Goal: Communication & Community: Answer question/provide support

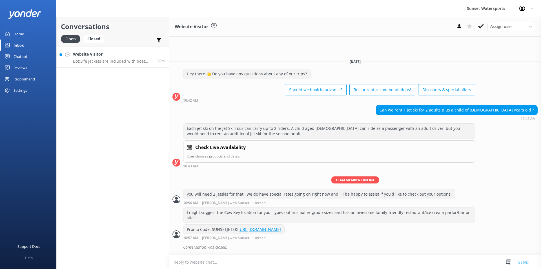
click at [132, 56] on h4 "Website Visitor" at bounding box center [113, 54] width 80 height 6
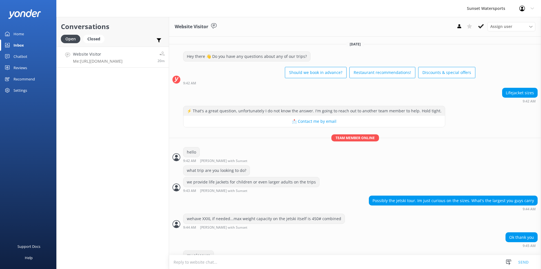
scroll to position [278, 0]
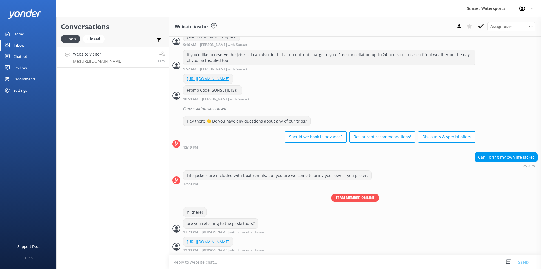
click at [103, 57] on h4 "Website Visitor" at bounding box center [98, 54] width 50 height 6
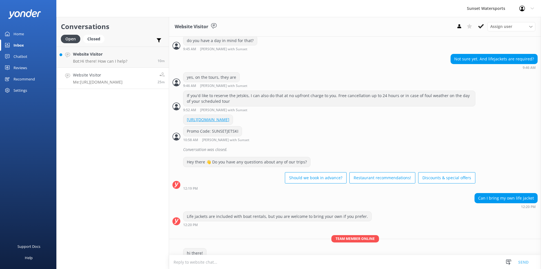
scroll to position [278, 0]
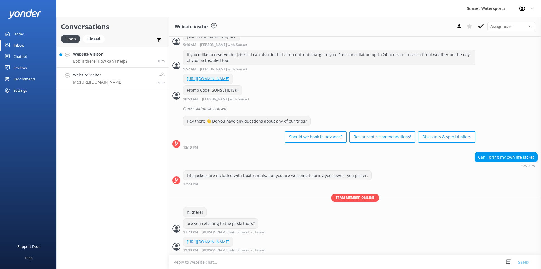
click at [129, 61] on link "Website Visitor Bot: Hi there! How can I help? 10m" at bounding box center [113, 57] width 112 height 21
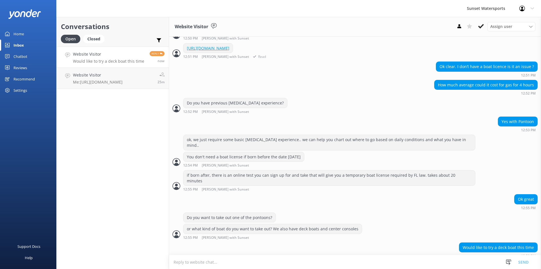
scroll to position [255, 0]
